Goal: Task Accomplishment & Management: Manage account settings

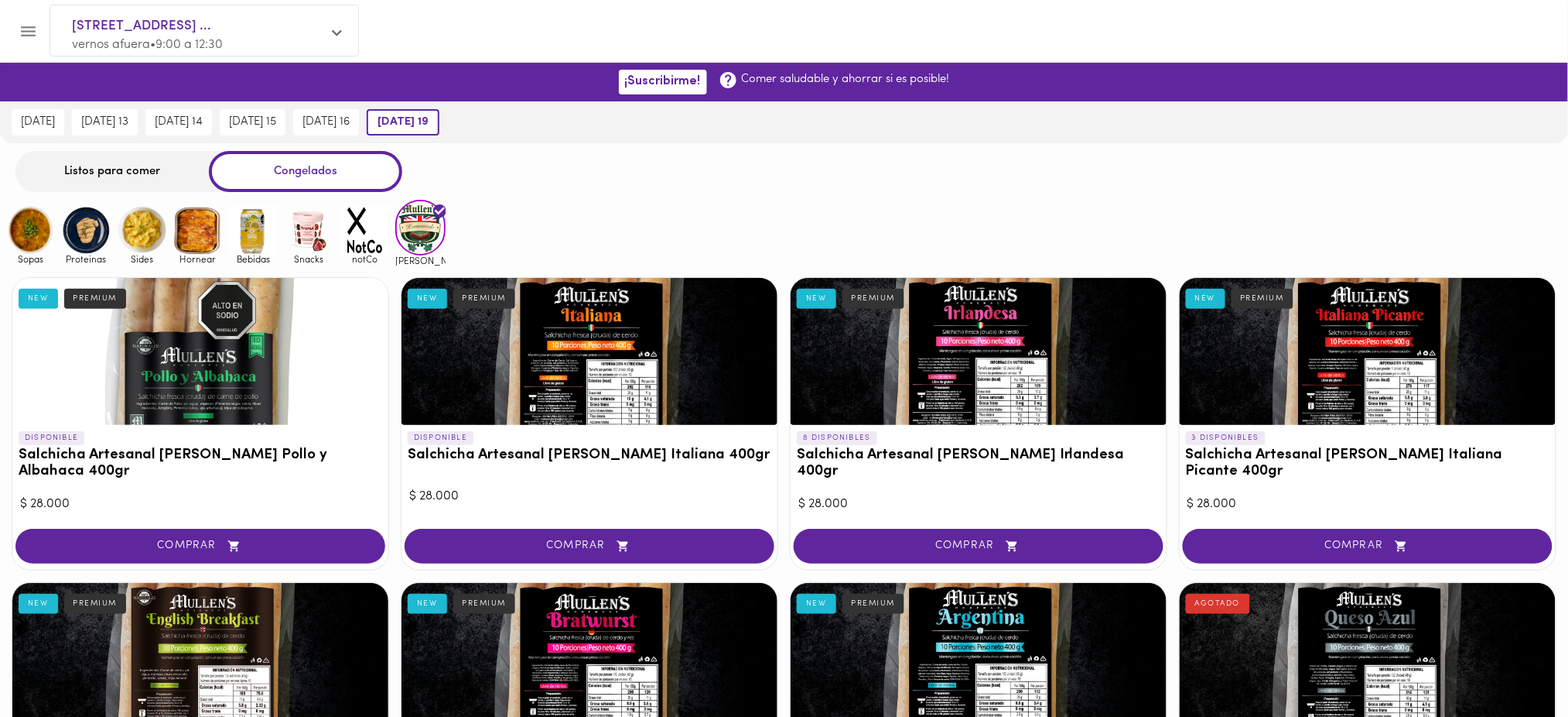
click at [30, 33] on icon "Menu" at bounding box center [28, 31] width 20 height 20
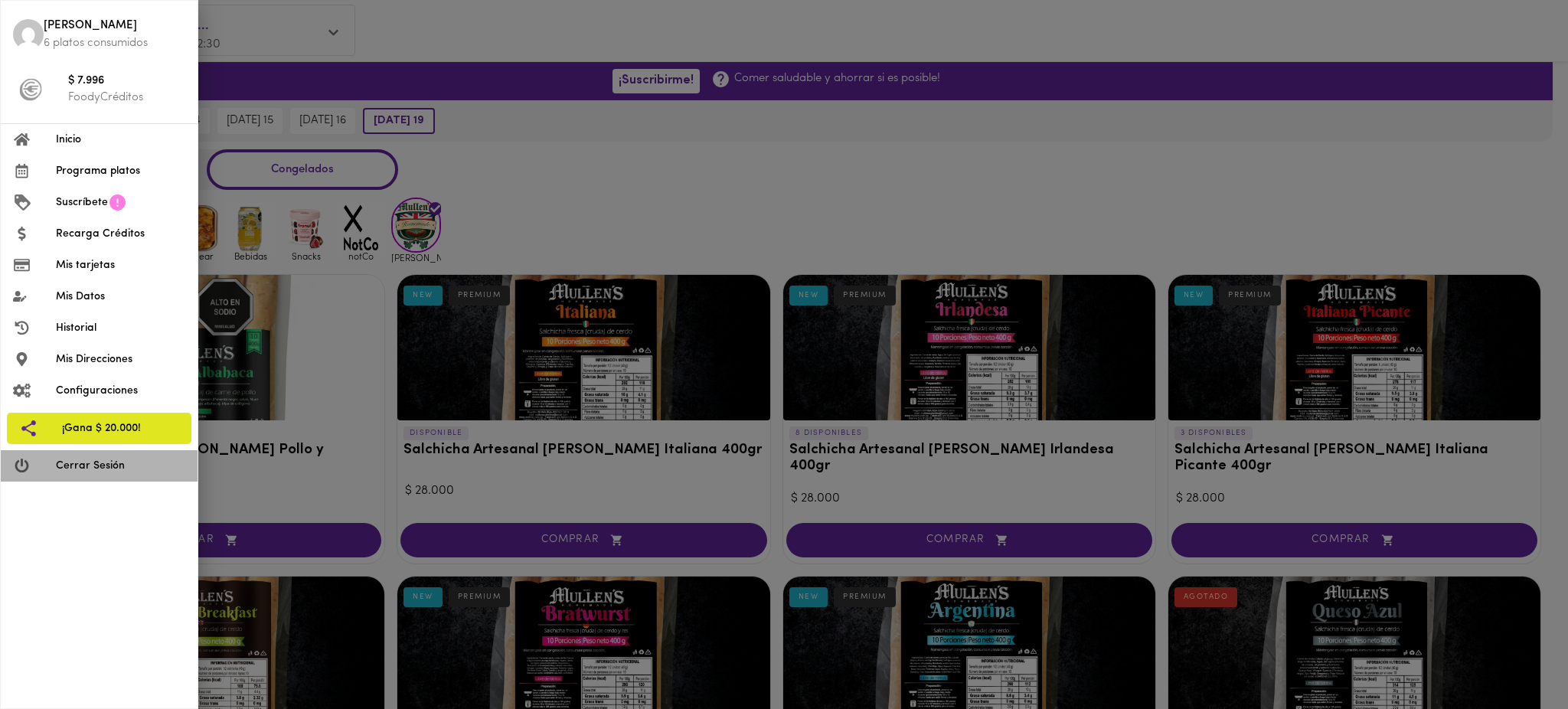
click at [120, 463] on span "Cerrar Sesión" at bounding box center [120, 465] width 130 height 16
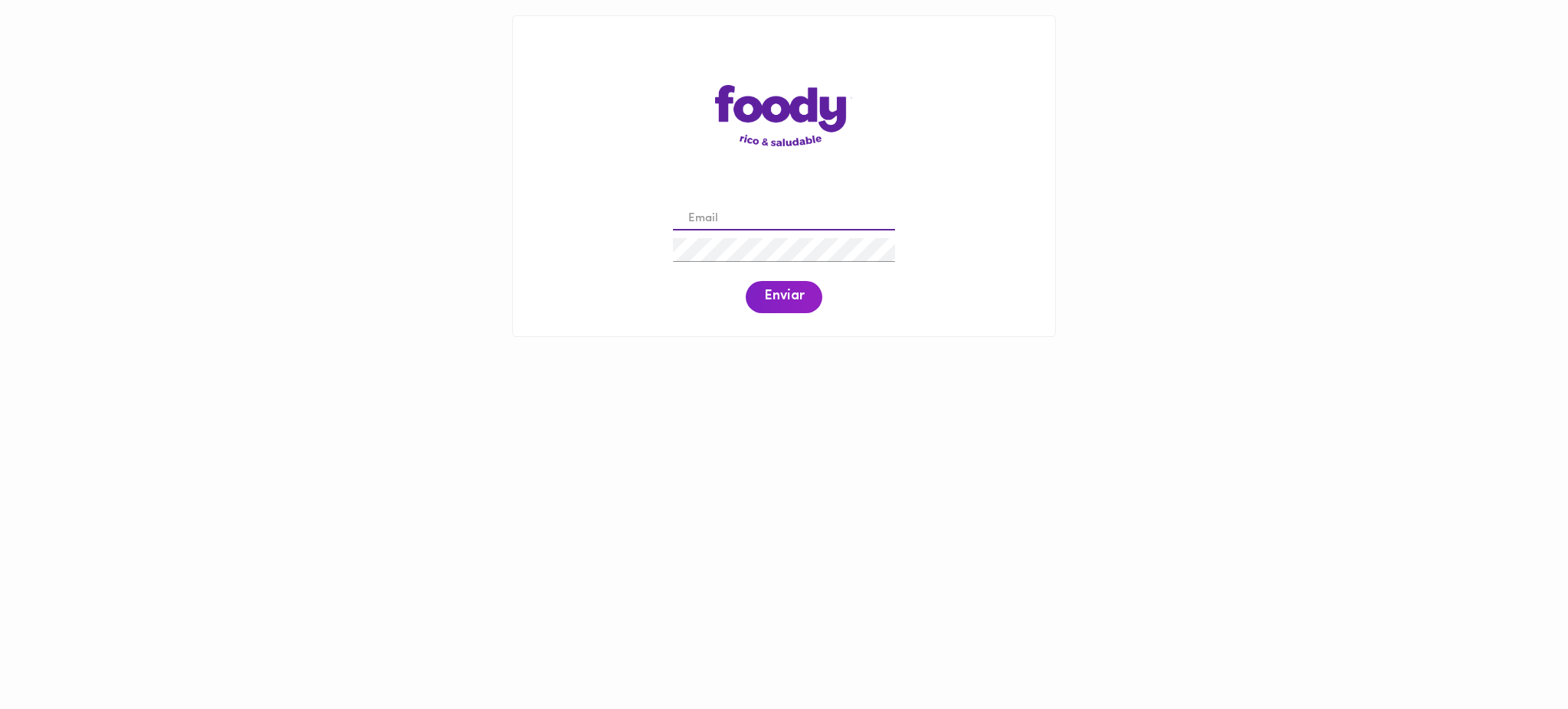
click at [780, 208] on input "email" at bounding box center [784, 219] width 222 height 24
paste input "[EMAIL_ADDRESS][DOMAIN_NAME]"
type input "[EMAIL_ADDRESS][DOMAIN_NAME]"
click at [796, 303] on span "Enviar" at bounding box center [784, 297] width 40 height 17
